Goal: Information Seeking & Learning: Learn about a topic

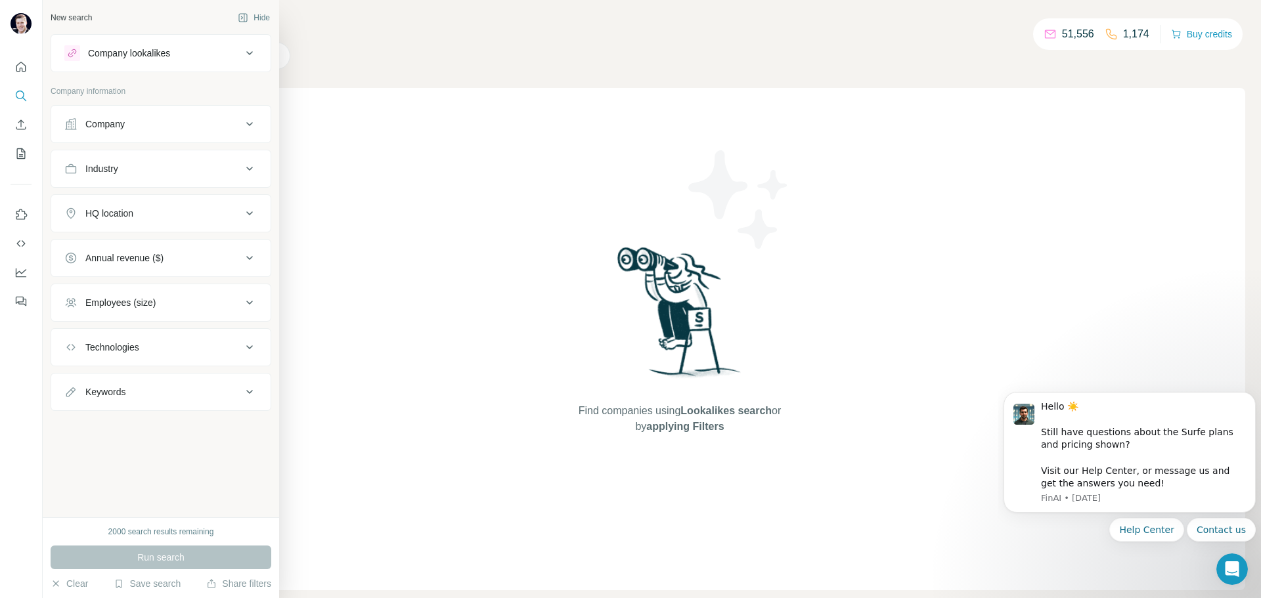
click at [156, 126] on div "Company" at bounding box center [152, 124] width 177 height 13
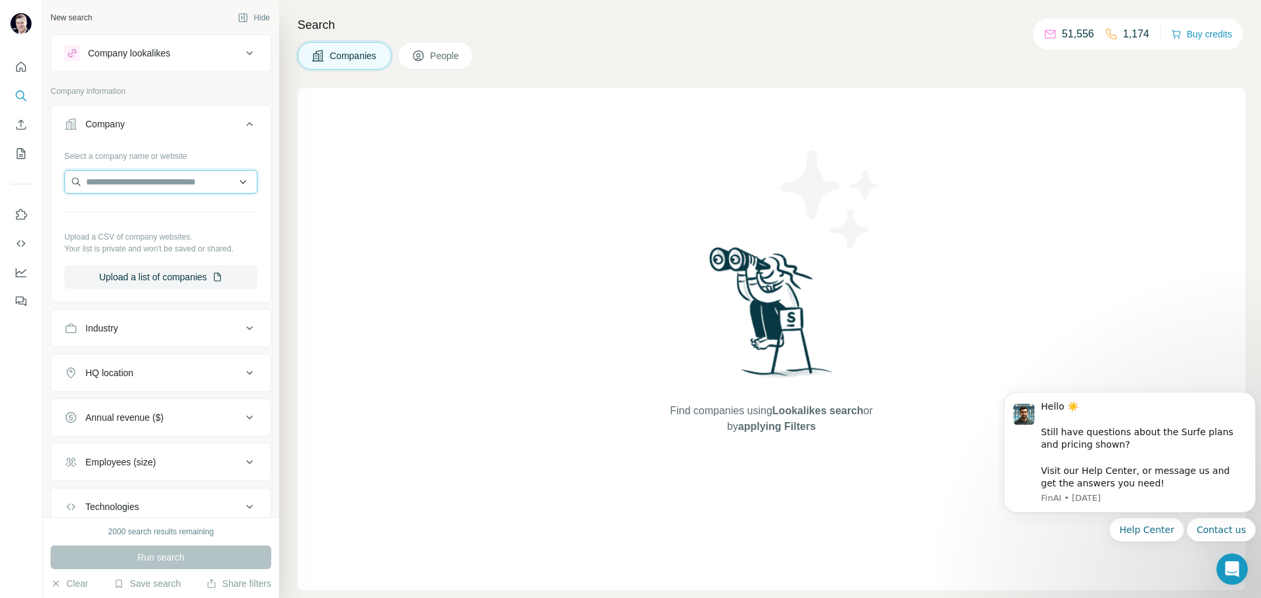
click at [142, 186] on input "text" at bounding box center [160, 182] width 193 height 24
type input "**********"
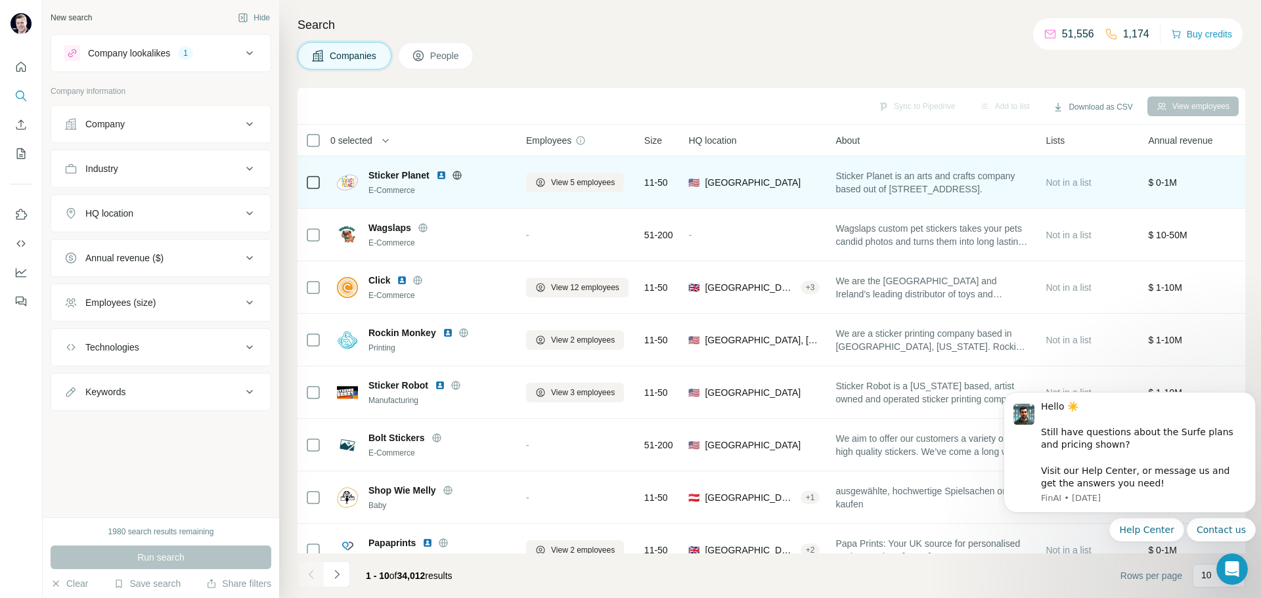
click at [443, 175] on img at bounding box center [441, 175] width 11 height 11
click at [460, 179] on icon at bounding box center [457, 175] width 11 height 11
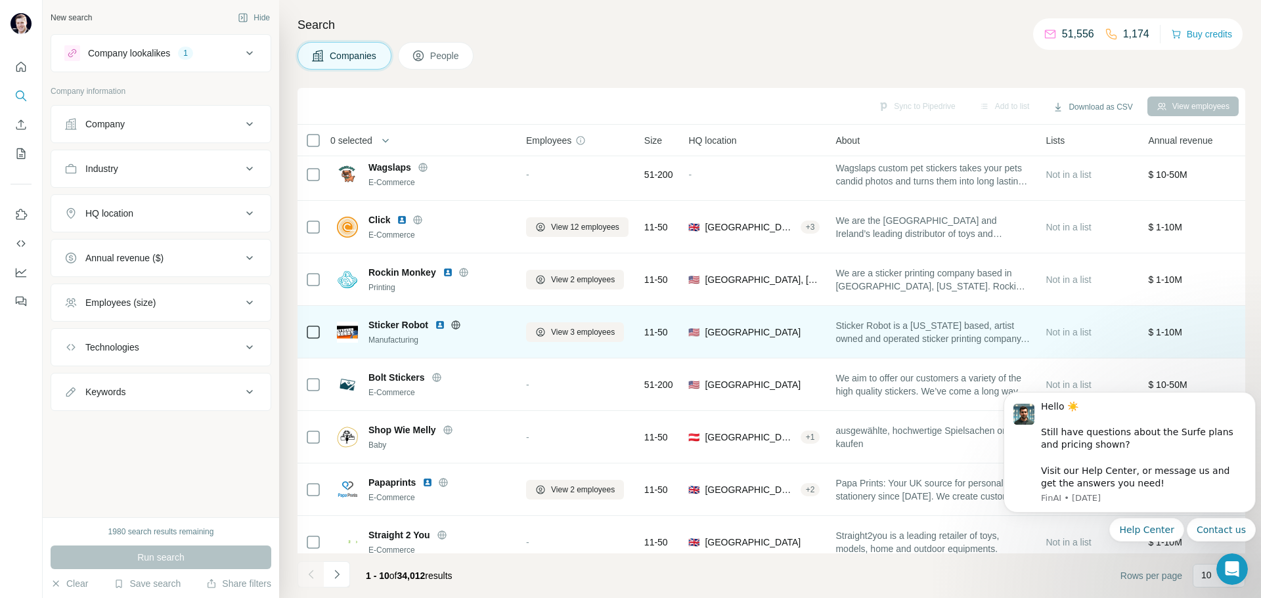
scroll to position [135, 0]
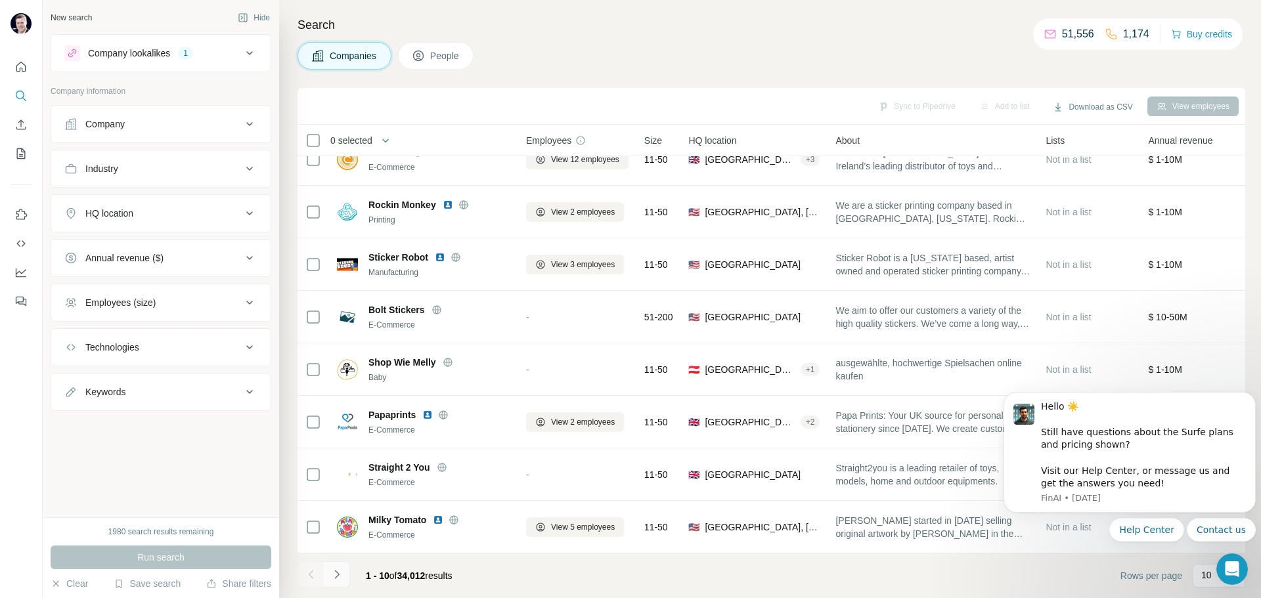
click at [336, 584] on button "Navigate to next page" at bounding box center [337, 574] width 26 height 26
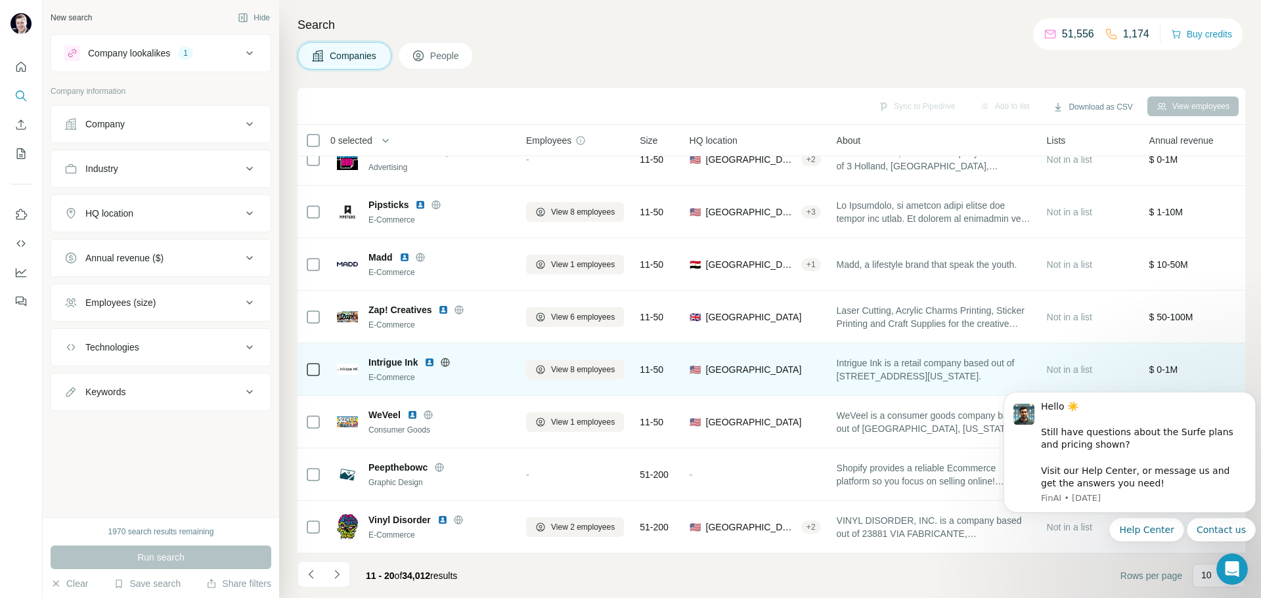
scroll to position [0, 0]
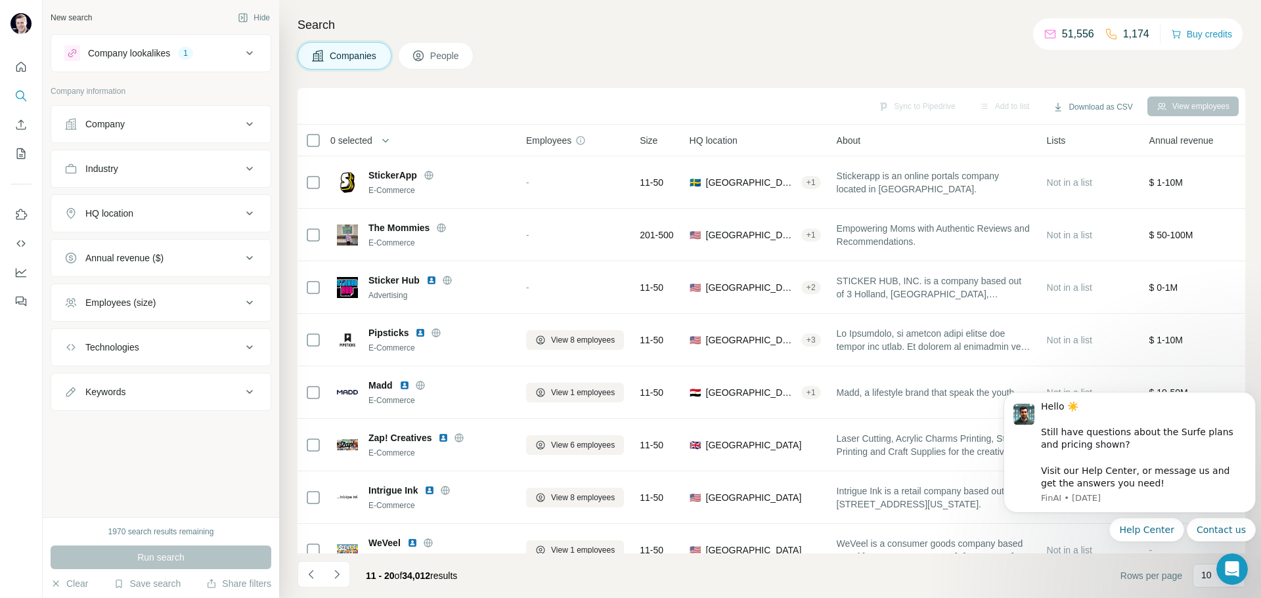
click at [122, 396] on div "Keywords" at bounding box center [105, 391] width 40 height 13
click at [158, 56] on div "Company lookalikes" at bounding box center [129, 53] width 82 height 13
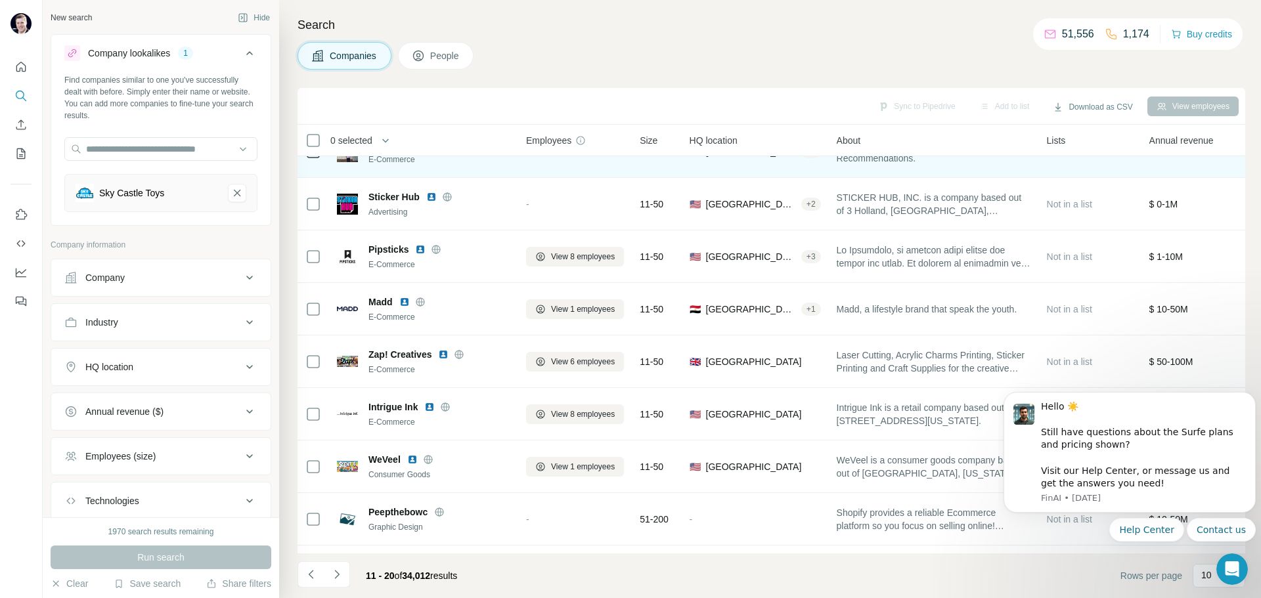
scroll to position [135, 0]
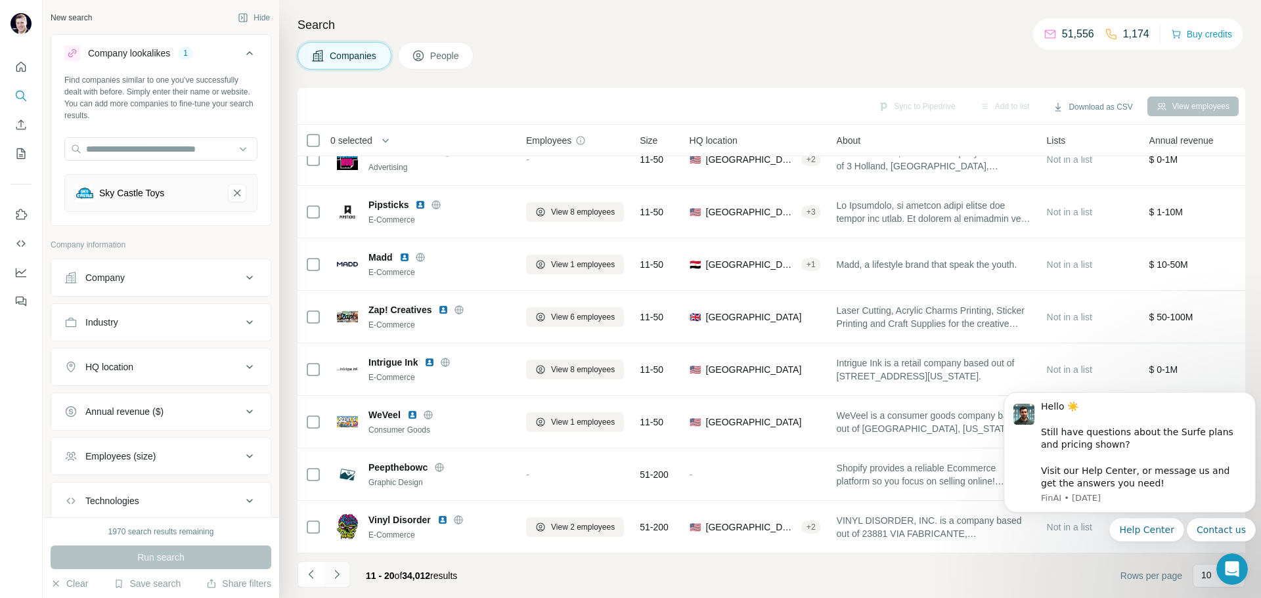
click at [330, 573] on icon "Navigate to next page" at bounding box center [336, 574] width 13 height 13
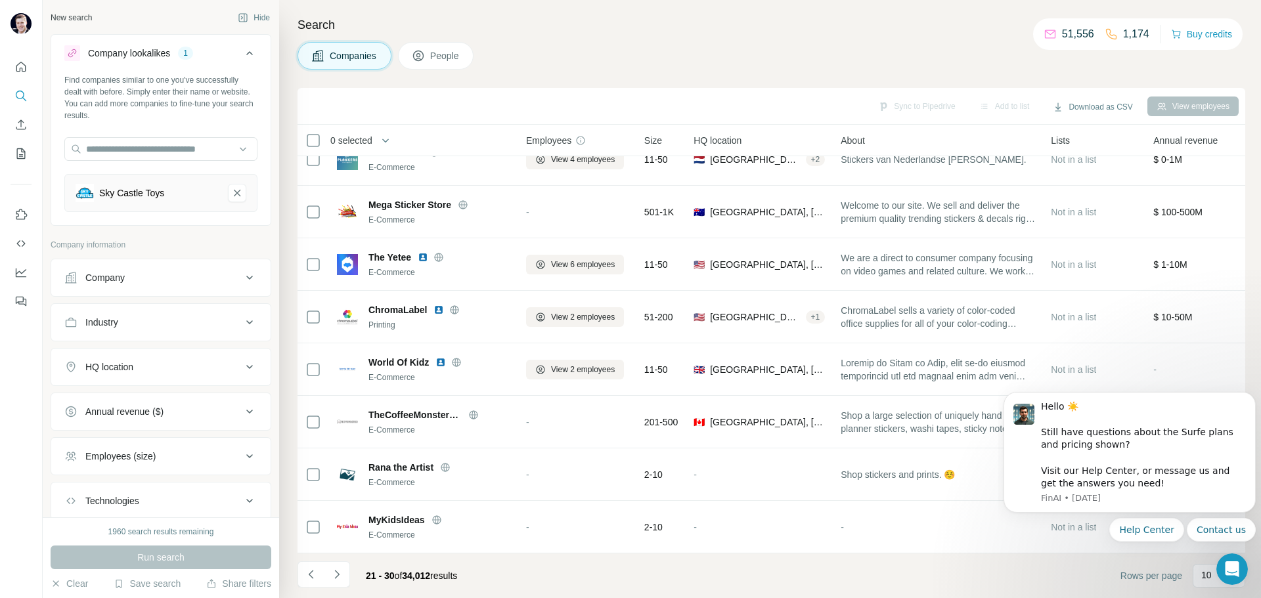
click at [861, 20] on h4 "Search" at bounding box center [771, 25] width 948 height 18
